Goal: Download file/media

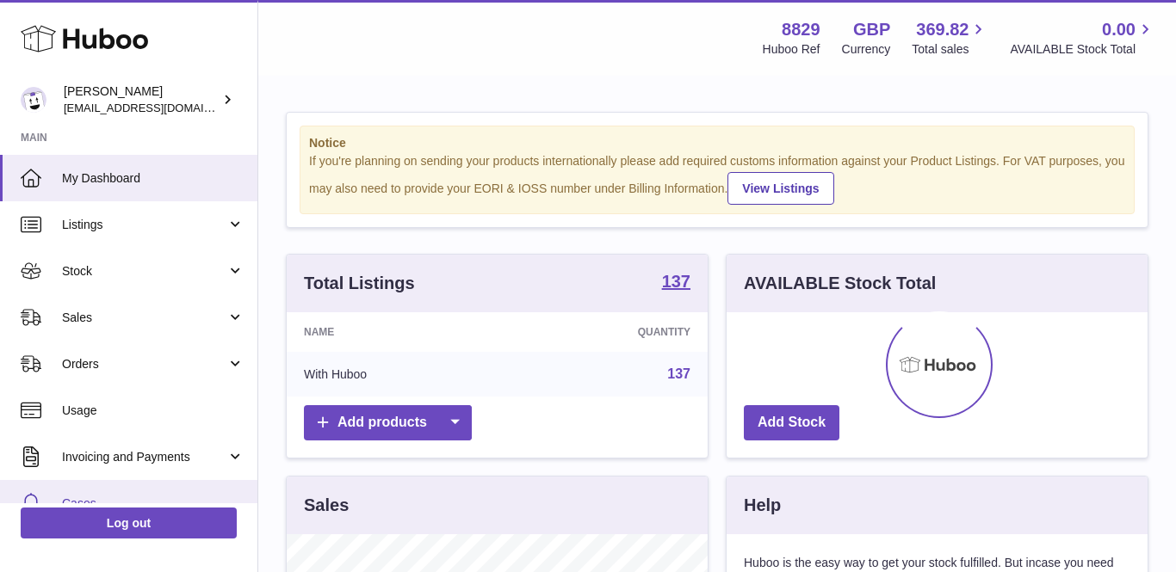
scroll to position [269, 421]
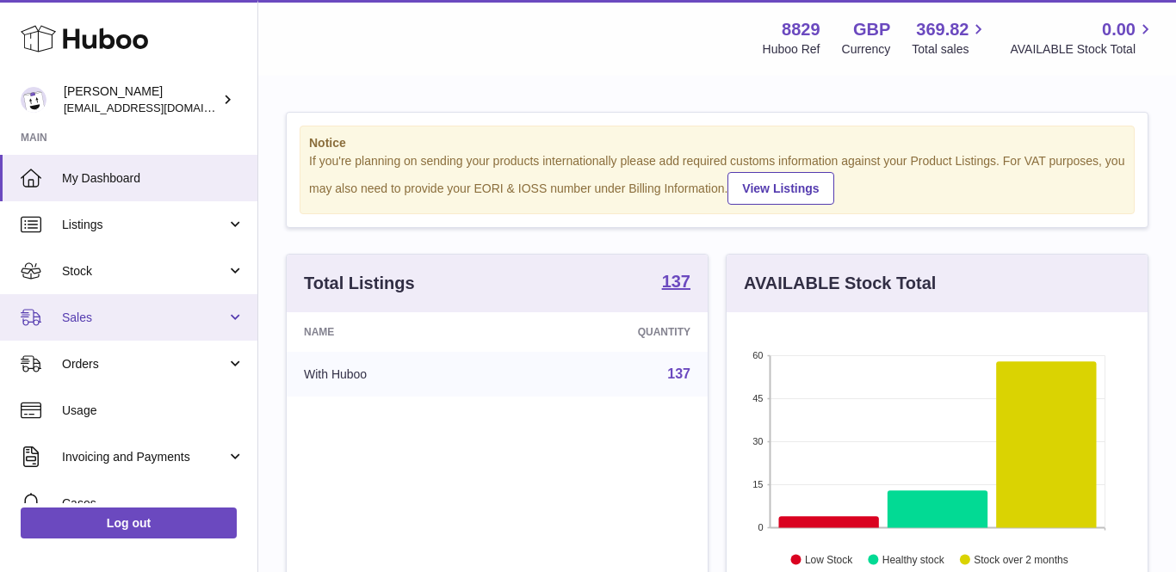
click at [143, 323] on span "Sales" at bounding box center [144, 318] width 164 height 16
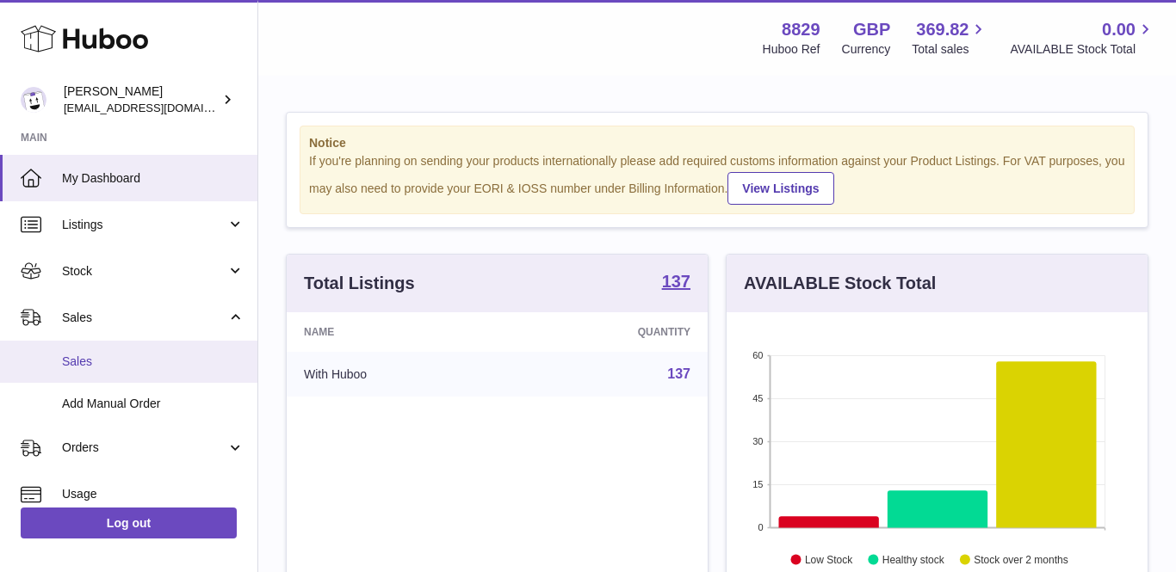
click at [114, 356] on span "Sales" at bounding box center [153, 362] width 182 height 16
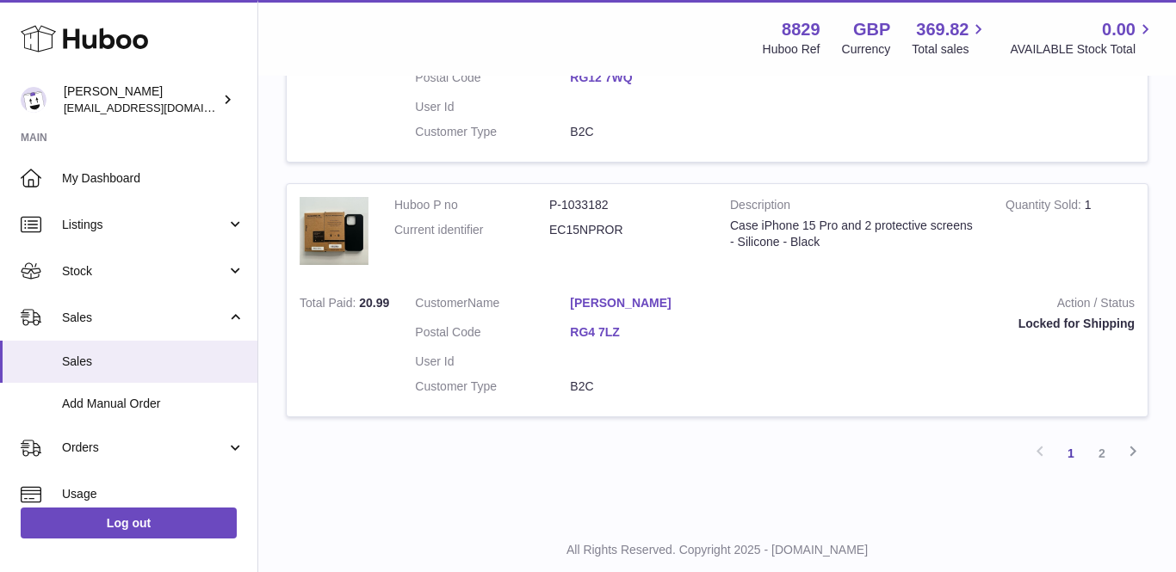
scroll to position [2459, 0]
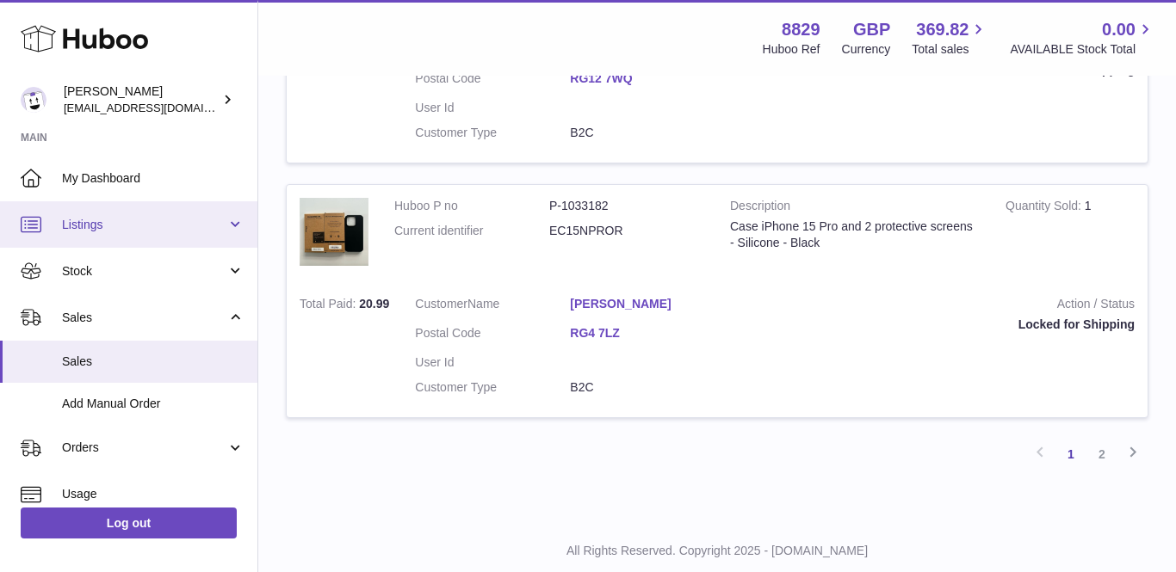
scroll to position [2459, 0]
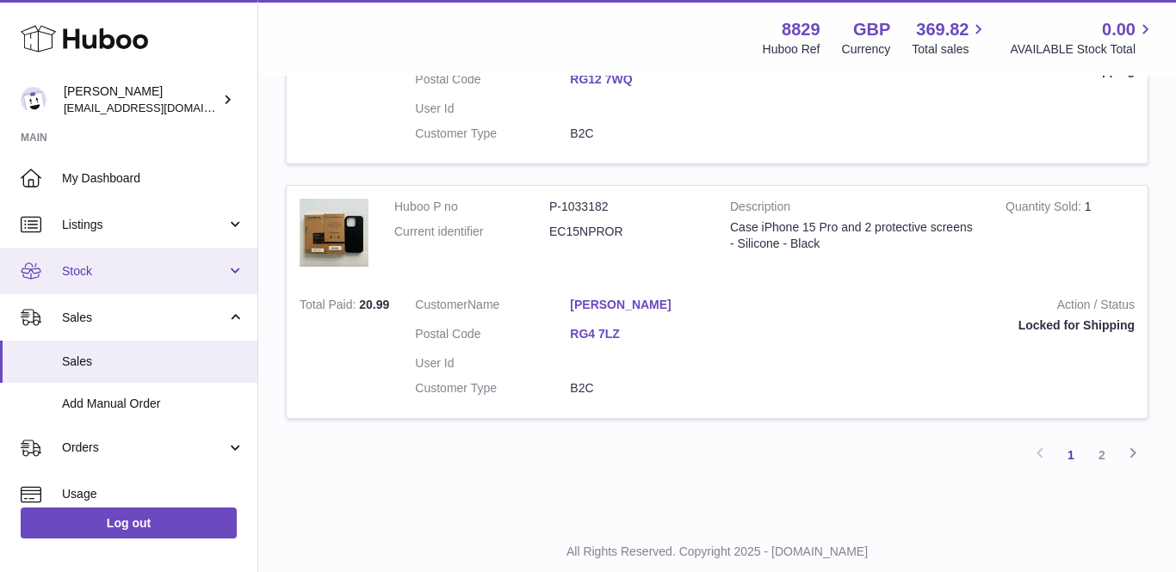
click at [114, 265] on span "Stock" at bounding box center [144, 271] width 164 height 16
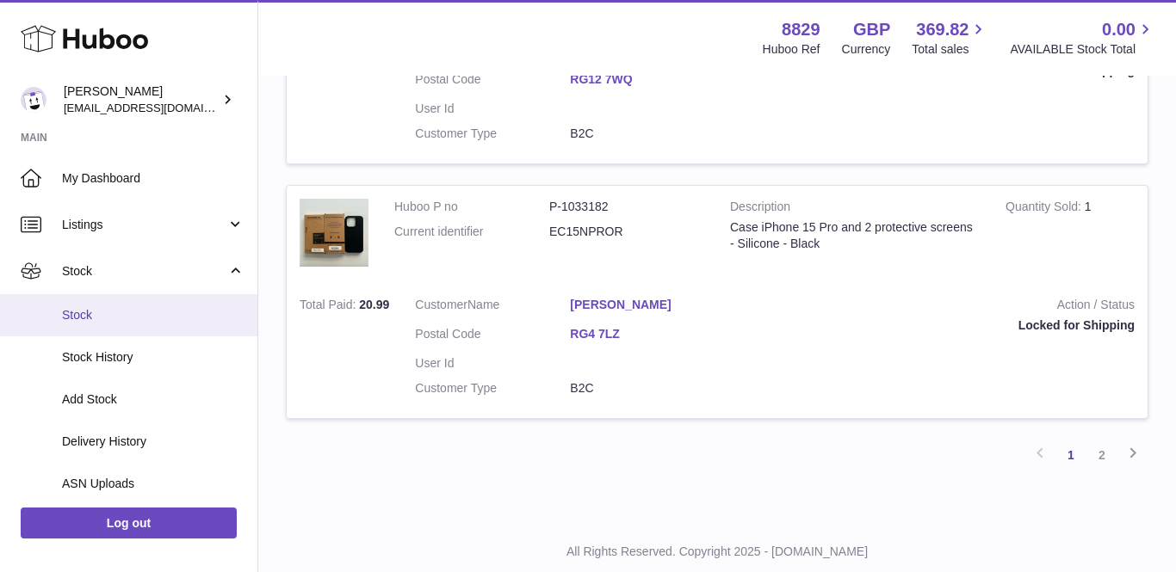
click at [102, 312] on span "Stock" at bounding box center [153, 315] width 182 height 16
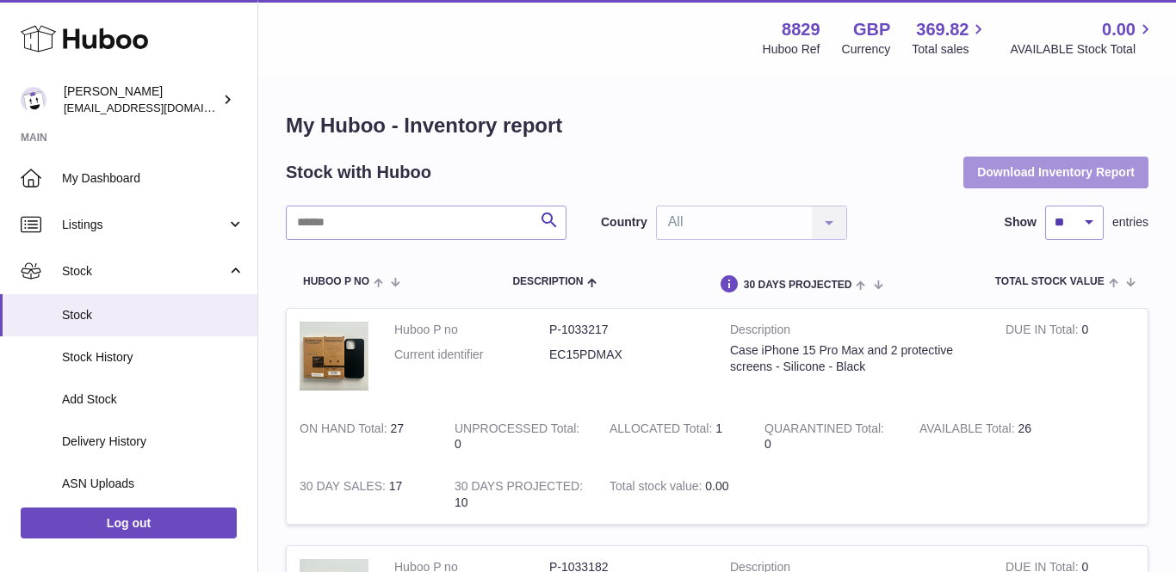
click at [1060, 164] on button "Download Inventory Report" at bounding box center [1055, 172] width 185 height 31
